Goal: Find specific page/section: Find specific page/section

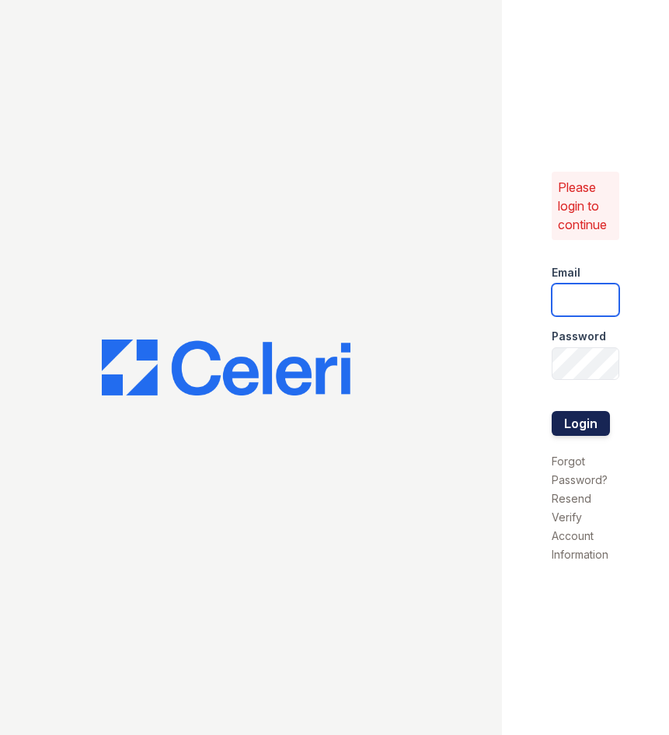
type input "haven1@cafmanagement.com"
click at [580, 416] on button "Login" at bounding box center [580, 423] width 58 height 25
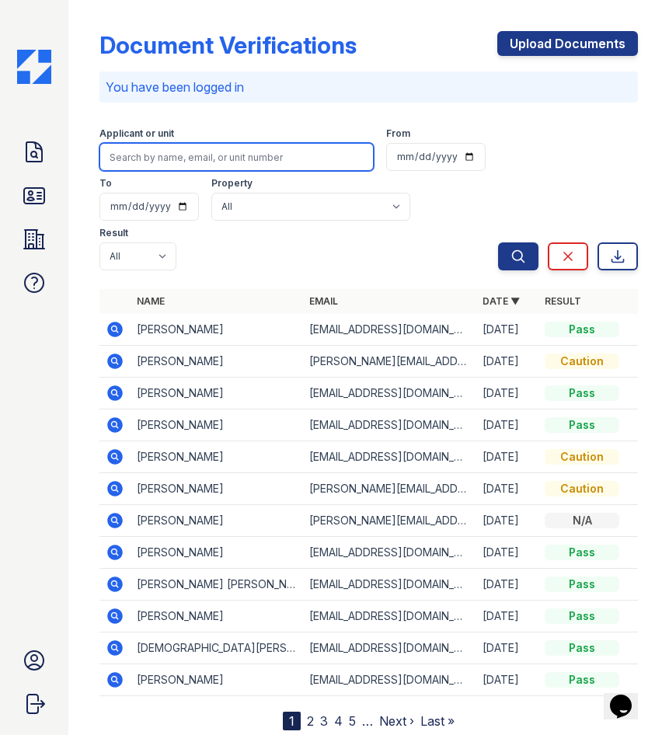
drag, startPoint x: 165, startPoint y: 152, endPoint x: 167, endPoint y: 135, distance: 17.2
click at [165, 152] on input "search" at bounding box center [236, 157] width 275 height 28
type input "[PERSON_NAME]"
click at [498, 242] on button "Search" at bounding box center [518, 256] width 40 height 28
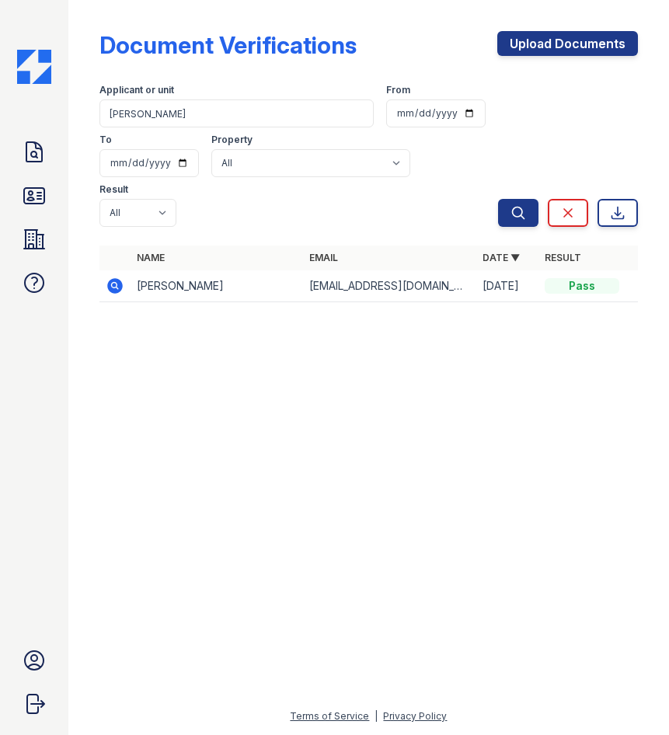
click at [123, 270] on td at bounding box center [114, 286] width 31 height 32
click at [117, 278] on icon at bounding box center [115, 286] width 16 height 16
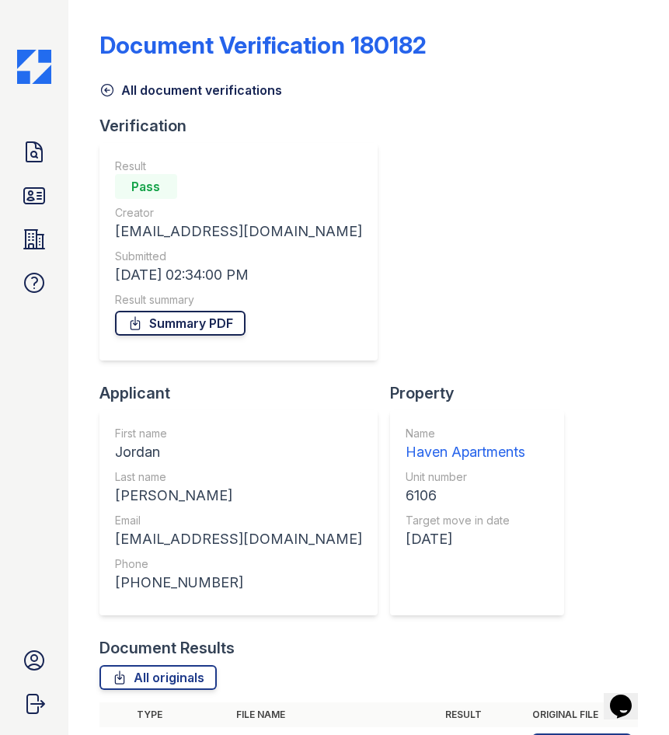
click at [173, 322] on link "Summary PDF" at bounding box center [180, 323] width 130 height 25
click at [30, 193] on icon at bounding box center [34, 195] width 25 height 25
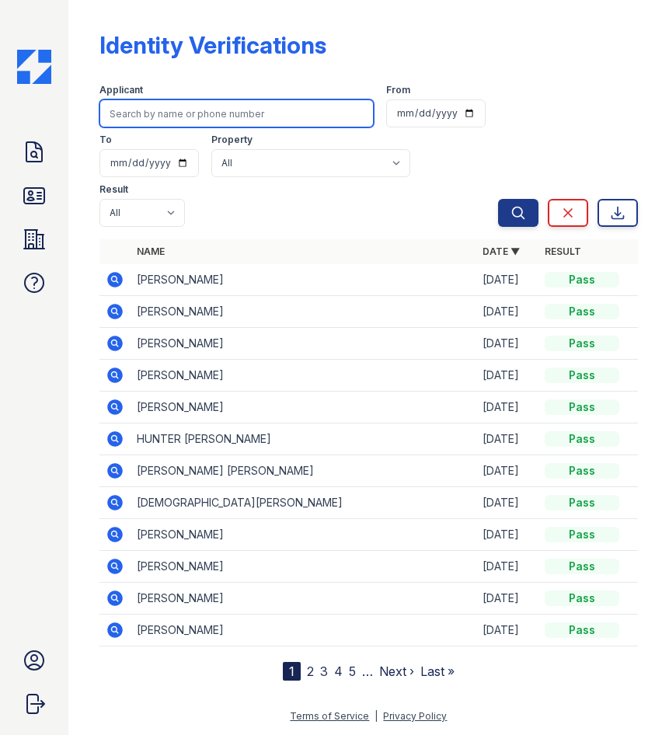
drag, startPoint x: 167, startPoint y: 120, endPoint x: 208, endPoint y: 89, distance: 51.6
click at [167, 120] on input "search" at bounding box center [236, 113] width 275 height 28
type input "[PERSON_NAME]"
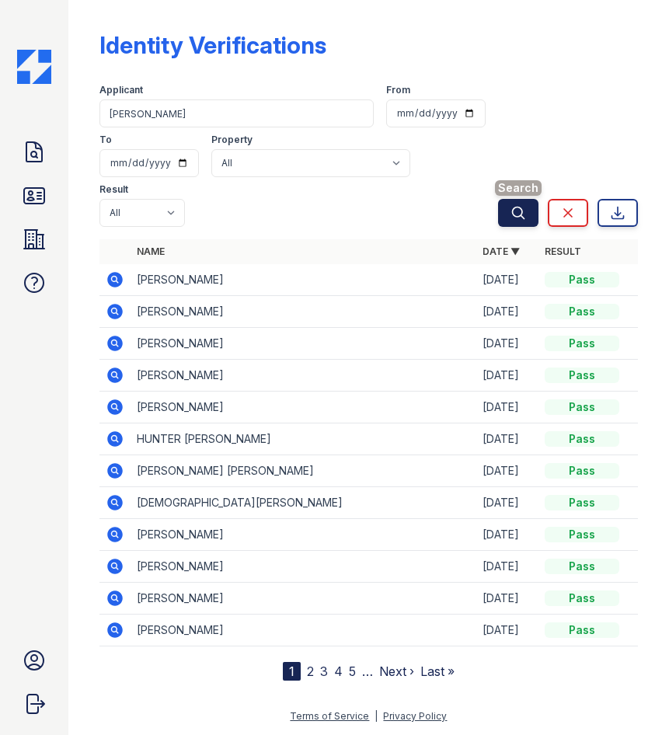
click at [507, 199] on button "Search" at bounding box center [518, 213] width 40 height 28
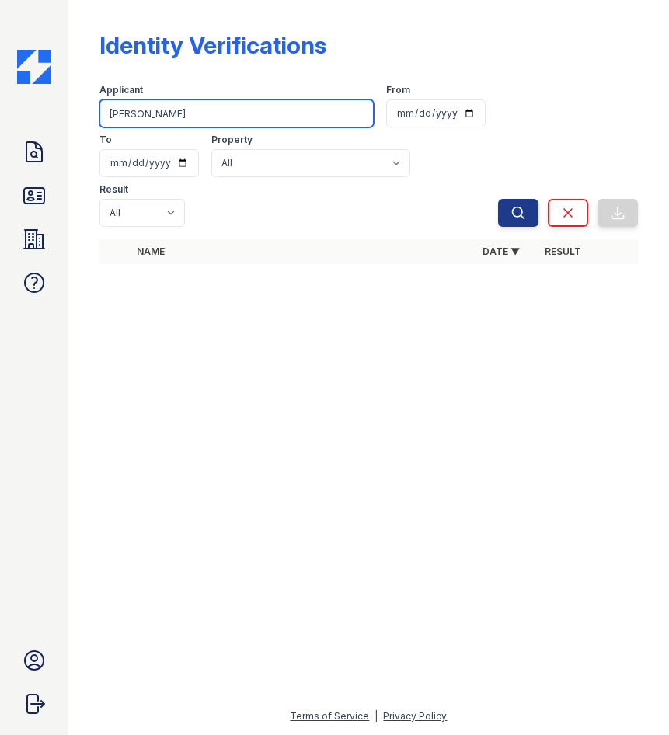
click at [162, 118] on input "[PERSON_NAME]" at bounding box center [236, 113] width 275 height 28
click at [162, 124] on input "search" at bounding box center [236, 113] width 275 height 28
type input "[PERSON_NAME]"
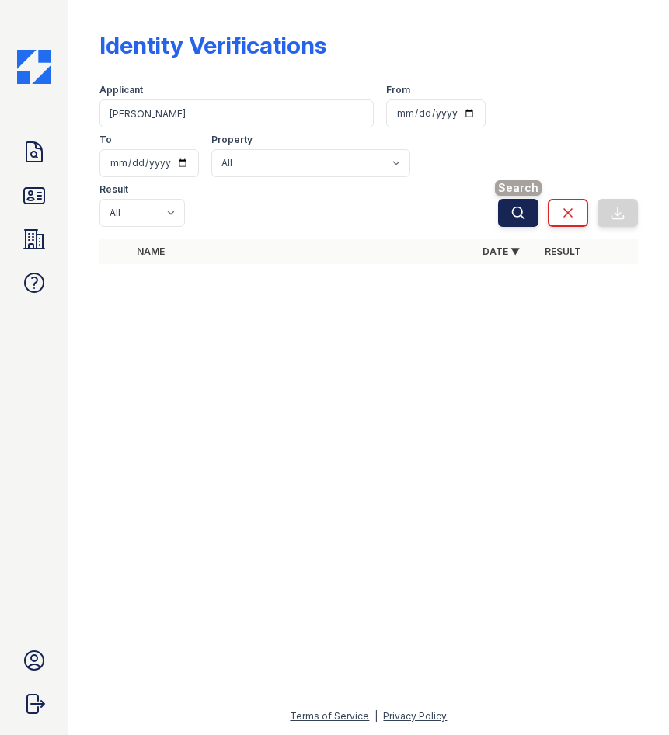
click at [510, 199] on button "Search" at bounding box center [518, 213] width 40 height 28
click at [37, 253] on link "Properties" at bounding box center [34, 239] width 37 height 37
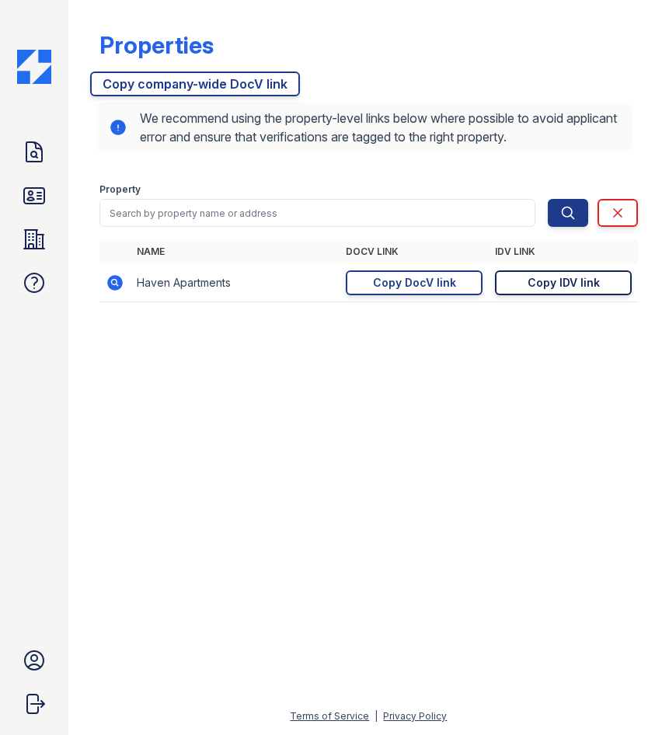
click at [578, 283] on div "Copy IDV link" at bounding box center [563, 283] width 72 height 16
click at [420, 436] on div at bounding box center [368, 524] width 551 height 364
